Goal: Transaction & Acquisition: Purchase product/service

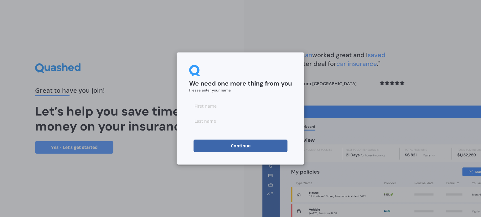
click at [272, 106] on input at bounding box center [240, 106] width 103 height 13
type input "[PERSON_NAME]"
click at [284, 150] on button "Continue" at bounding box center [240, 146] width 94 height 13
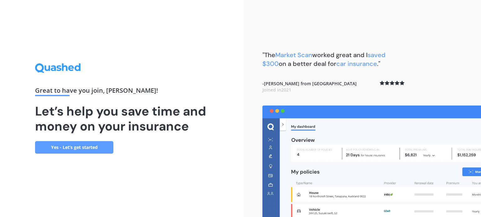
click at [64, 148] on link "Yes - Let’s get started" at bounding box center [74, 147] width 78 height 13
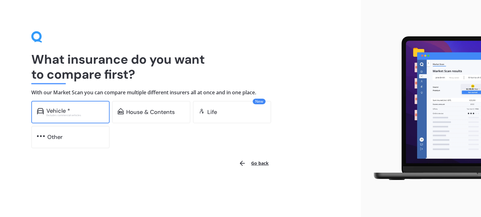
click at [70, 119] on div "Vehicle * Excludes commercial vehicles" at bounding box center [70, 112] width 78 height 23
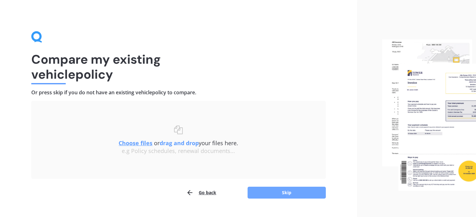
click at [278, 196] on button "Skip" at bounding box center [286, 193] width 78 height 12
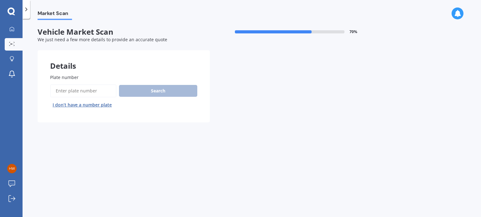
click at [100, 104] on button "I don’t have a number plate" at bounding box center [82, 105] width 64 height 10
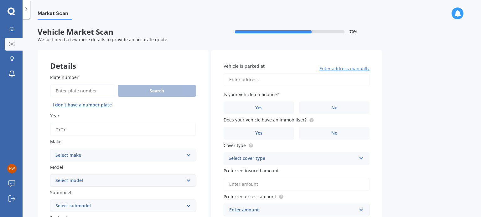
click at [98, 129] on input "Year" at bounding box center [123, 129] width 146 height 13
type input "2025"
click at [114, 160] on select "Select make AC ALFA ROMEO ASTON [PERSON_NAME] AUDI AUSTIN BEDFORD Bentley BMW B…" at bounding box center [123, 155] width 146 height 13
click at [50, 149] on select "Select make AC ALFA ROMEO ASTON [PERSON_NAME] AUDI AUSTIN BEDFORD Bentley BMW B…" at bounding box center [123, 155] width 146 height 13
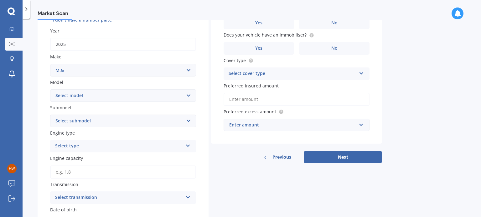
scroll to position [123, 0]
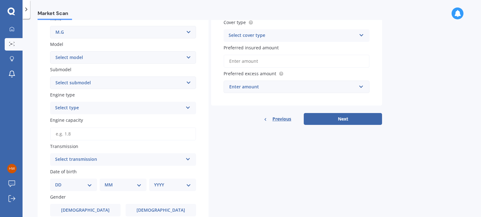
click at [100, 57] on select "Select model HS" at bounding box center [123, 57] width 146 height 13
click at [112, 30] on select "Select make AC ALFA ROMEO ASTON [PERSON_NAME] AUDI AUSTIN BEDFORD Bentley BMW B…" at bounding box center [123, 32] width 146 height 13
select select "M.G."
click at [50, 26] on select "Select make AC ALFA ROMEO ASTON [PERSON_NAME] AUDI AUSTIN BEDFORD Bentley BMW B…" at bounding box center [123, 32] width 146 height 13
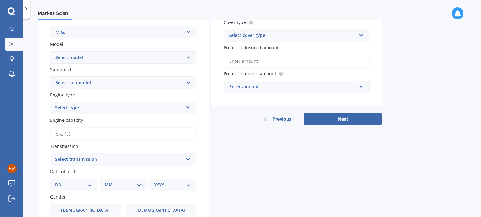
click at [90, 57] on select "Select model 3 6 GS HS Metro MG3 MG4 MGF Midget Montego TD 2000 TF 120 TF 135 T…" at bounding box center [123, 57] width 146 height 13
click at [50, 51] on select "Select model 3 6 GS HS Metro MG3 MG4 MGF Midget Montego TD 2000 TF 120 TF 135 T…" at bounding box center [123, 57] width 146 height 13
click at [104, 85] on select "Select submodel (All) Essence EV Excite 1.5 Excite 1.5/4AT Excite EV Long Range…" at bounding box center [123, 83] width 146 height 13
click at [105, 59] on select "Select model 3 6 GS HS Metro MG3 MG4 MGF Midget Montego TD 2000 TF 120 TF 135 T…" at bounding box center [123, 57] width 146 height 13
click at [50, 51] on select "Select model 3 6 GS HS Metro MG3 MG4 MGF Midget Montego TD 2000 TF 120 TF 135 T…" at bounding box center [123, 57] width 146 height 13
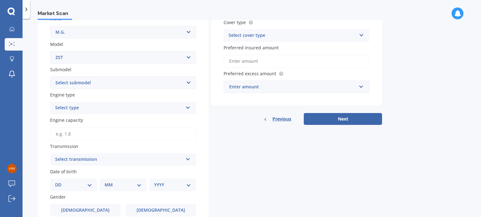
click at [70, 84] on select "Select submodel Core 1.5 Essence 1.3T Excite 1.3T Vibe 1.5" at bounding box center [123, 83] width 146 height 13
click at [80, 58] on select "Select model 3 6 GS HS Metro MG3 MG4 MGF Midget Montego TD 2000 TF 120 TF 135 T…" at bounding box center [123, 57] width 146 height 13
select select "ZS"
click at [50, 51] on select "Select model 3 6 GS HS Metro MG3 MG4 MGF Midget Montego TD 2000 TF 120 TF 135 T…" at bounding box center [123, 57] width 146 height 13
click at [74, 83] on select "Select submodel (All) Essence EV Excite 1.5 Excite 1.5/4AT Excite EV Long Range…" at bounding box center [123, 83] width 146 height 13
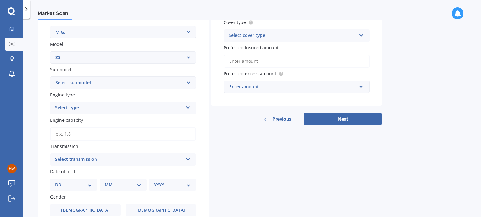
click at [83, 82] on select "Select submodel (All) Essence EV Excite 1.5 Excite 1.5/4AT Excite EV Long Range…" at bounding box center [123, 83] width 146 height 13
click at [90, 62] on select "Select model 3 6 GS HS Metro MG3 MG4 MGF Midget Montego TD 2000 TF 120 TF 135 T…" at bounding box center [123, 57] width 146 height 13
click at [90, 43] on label "Model" at bounding box center [121, 44] width 143 height 7
click at [90, 51] on select "Select model 3 6 GS HS Metro MG3 MG4 MGF Midget Montego TD 2000 TF 120 TF 135 T…" at bounding box center [123, 57] width 146 height 13
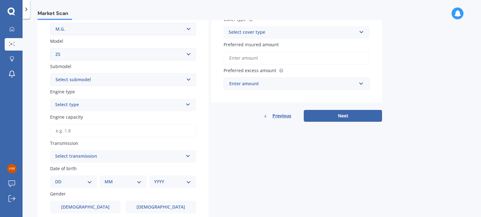
scroll to position [163, 0]
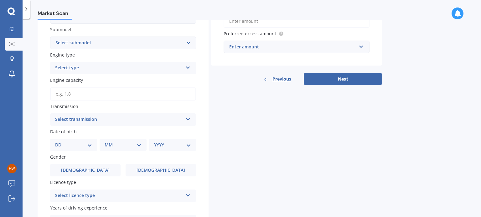
click at [97, 70] on div "Select type" at bounding box center [119, 68] width 128 height 8
click at [93, 80] on div "Petrol" at bounding box center [122, 80] width 145 height 11
click at [99, 43] on select "Select submodel (All) Essence EV Excite 1.5 Excite 1.5/4AT Excite EV Long Range…" at bounding box center [123, 43] width 146 height 13
